Goal: Task Accomplishment & Management: Use online tool/utility

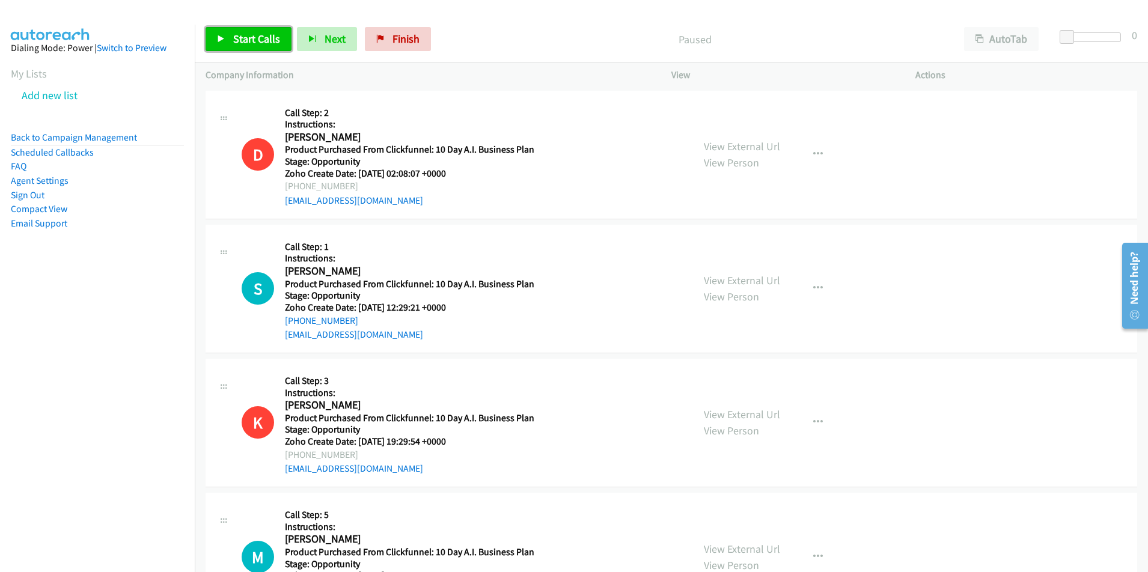
click at [248, 46] on link "Start Calls" at bounding box center [249, 39] width 86 height 24
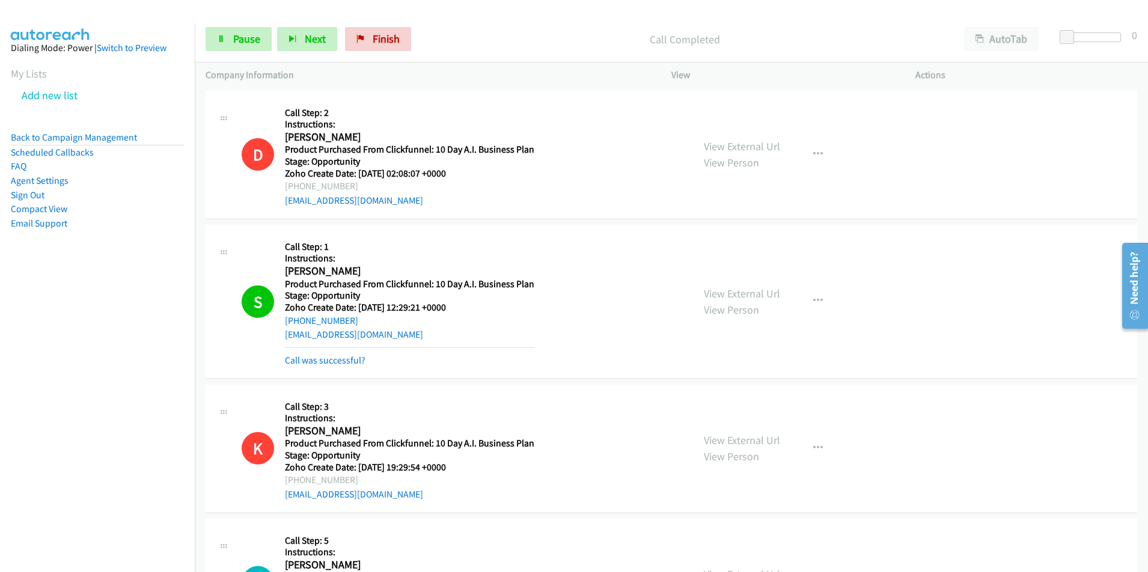
click at [987, 165] on div "D Callback Scheduled Call Step: 2 Instructions: [PERSON_NAME] America/New_York …" at bounding box center [672, 155] width 932 height 129
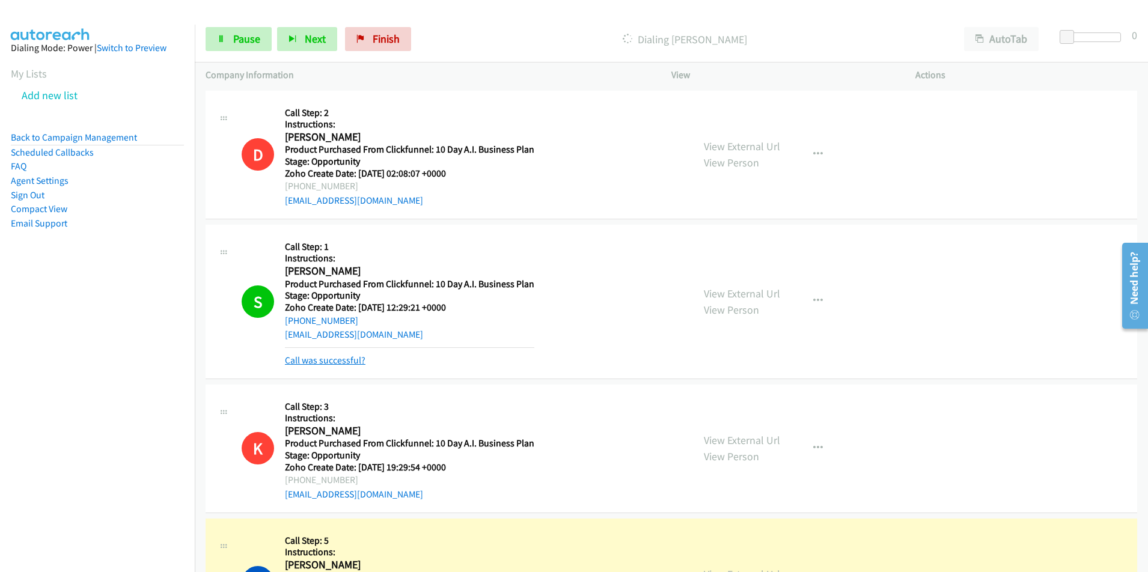
click at [331, 359] on link "Call was successful?" at bounding box center [325, 360] width 81 height 11
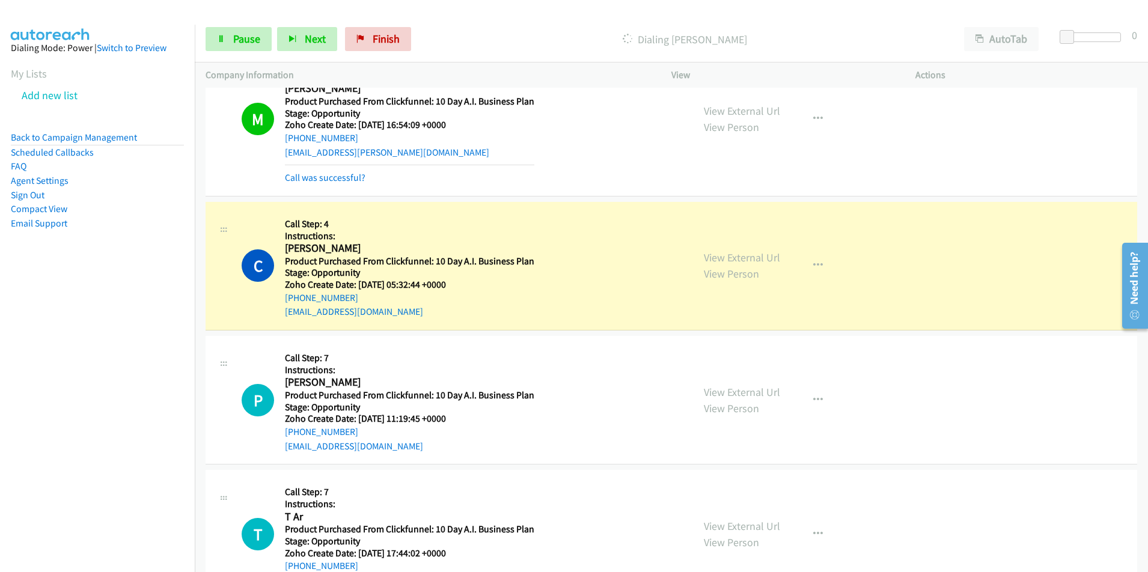
scroll to position [479, 0]
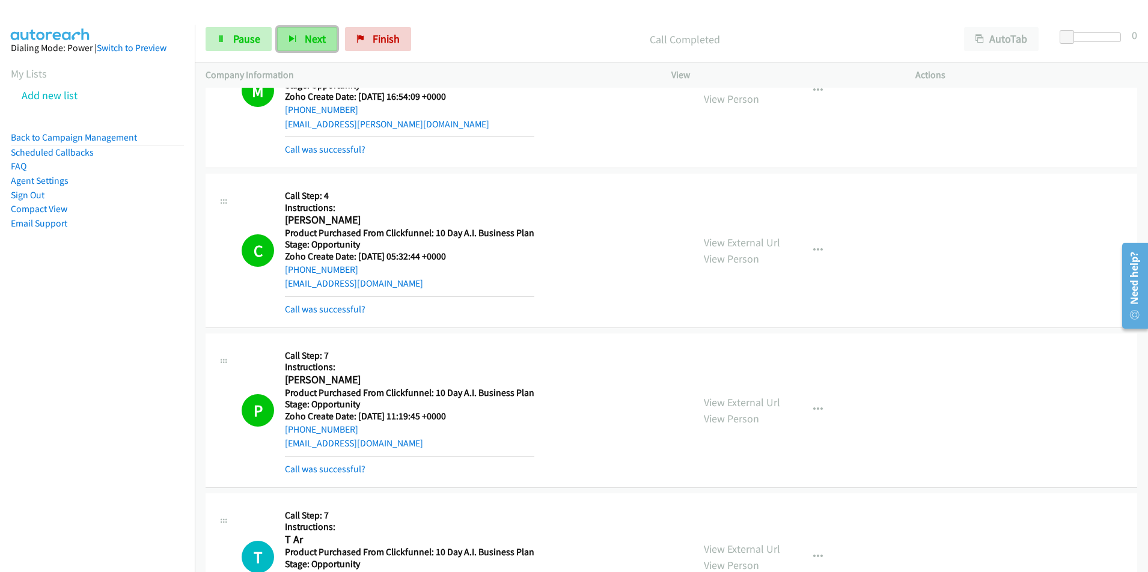
click at [292, 43] on button "Next" at bounding box center [307, 39] width 60 height 24
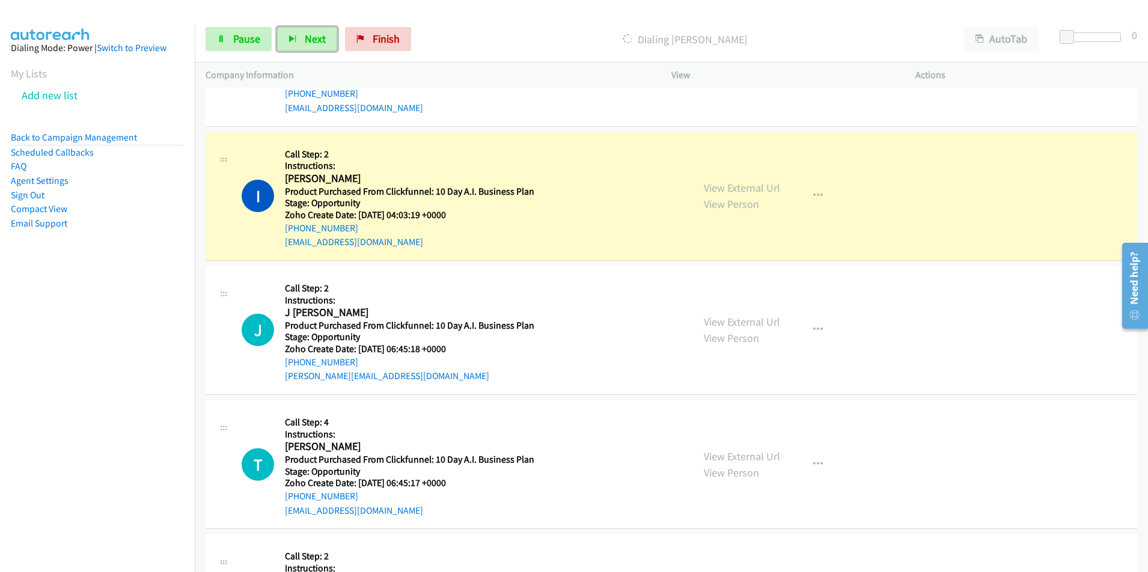
scroll to position [1017, 0]
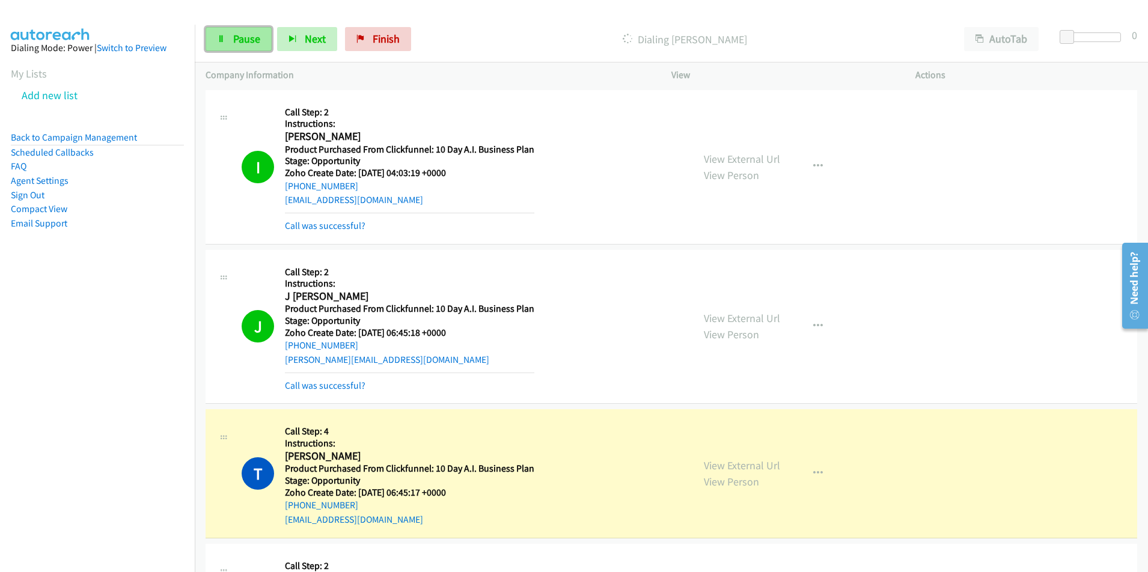
click at [238, 43] on span "Pause" at bounding box center [246, 39] width 27 height 14
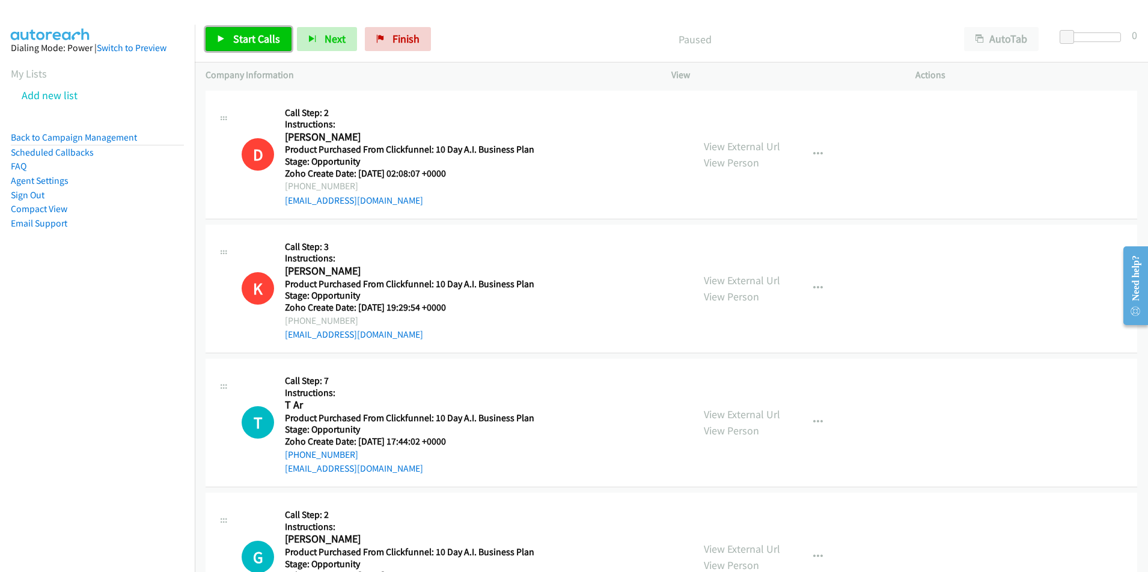
click at [259, 40] on span "Start Calls" at bounding box center [256, 39] width 47 height 14
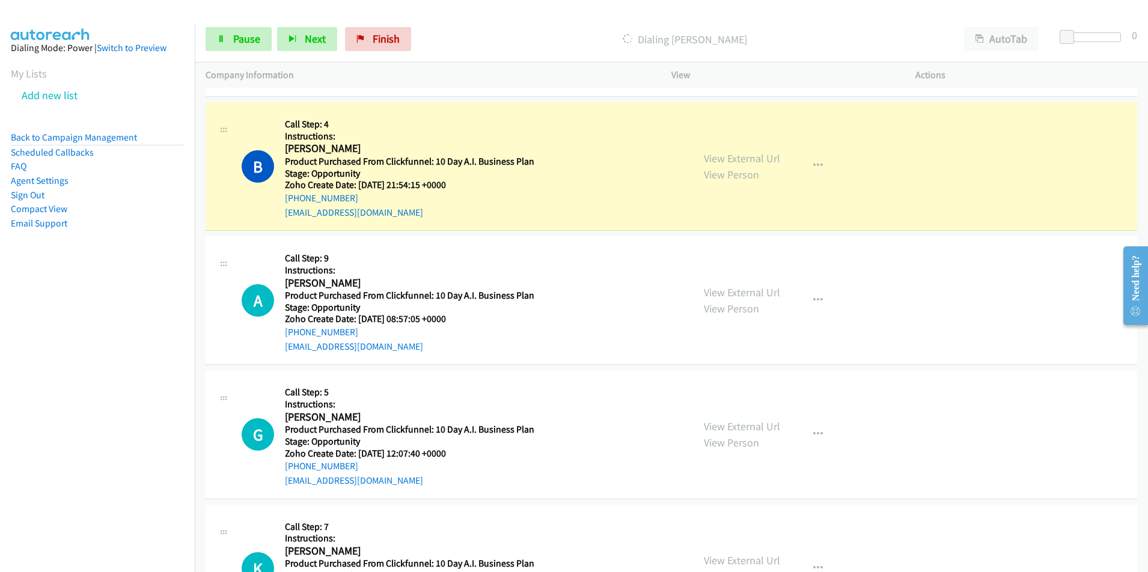
scroll to position [1066, 0]
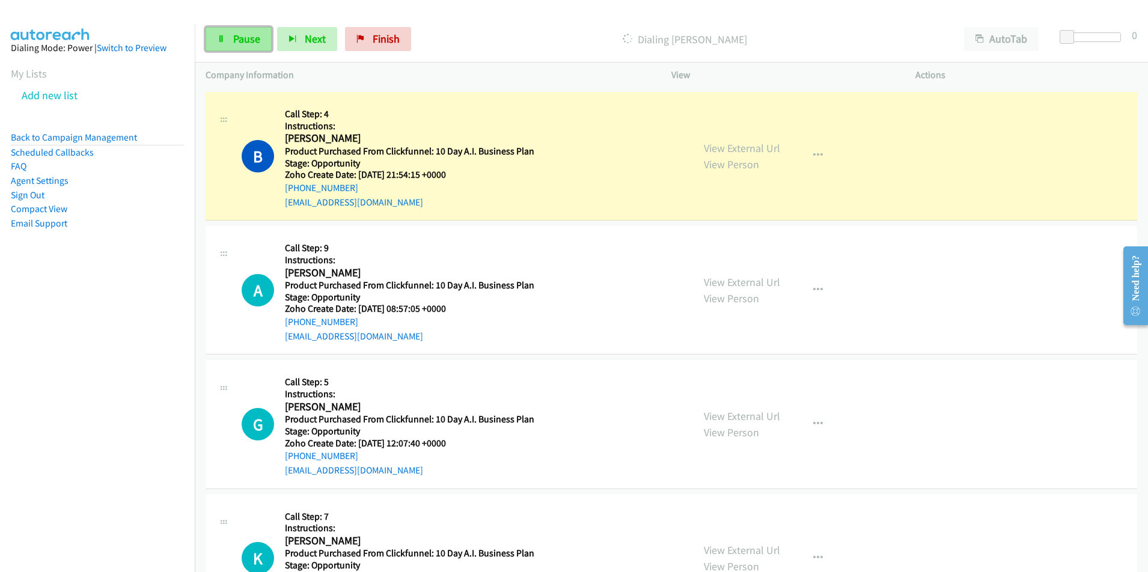
click at [243, 37] on span "Pause" at bounding box center [246, 39] width 27 height 14
